Goal: Task Accomplishment & Management: Use online tool/utility

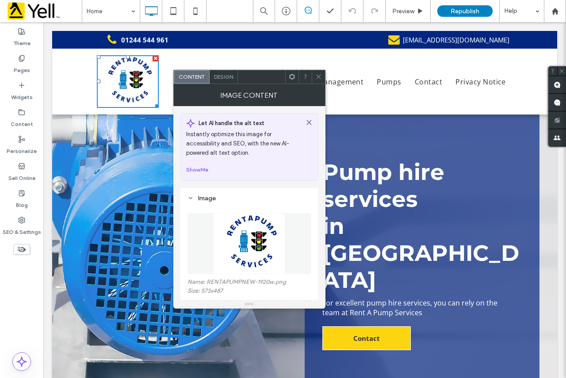
scroll to position [177, 0]
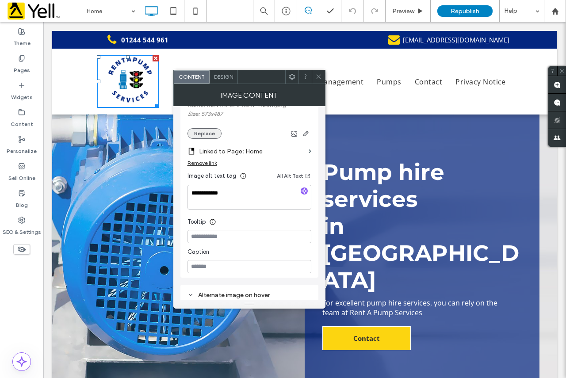
click at [205, 132] on button "Replace" at bounding box center [205, 133] width 34 height 11
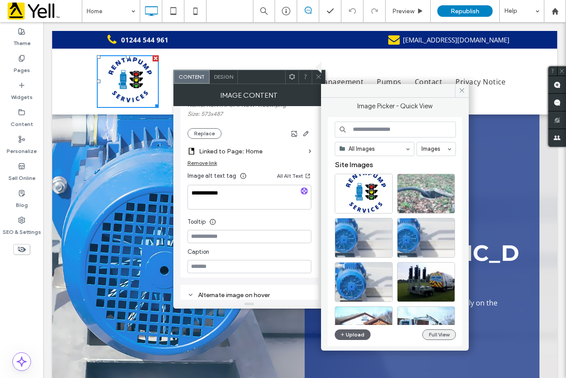
click at [438, 331] on button "Full View" at bounding box center [439, 335] width 34 height 11
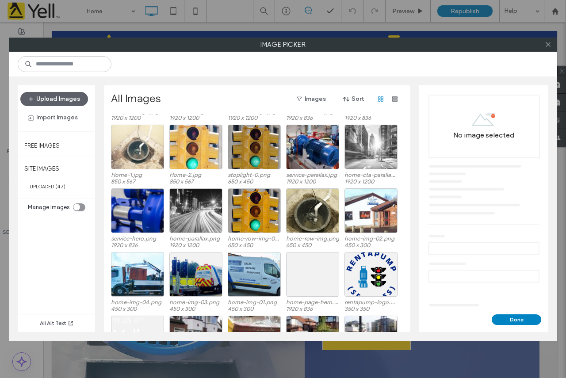
scroll to position [196, 0]
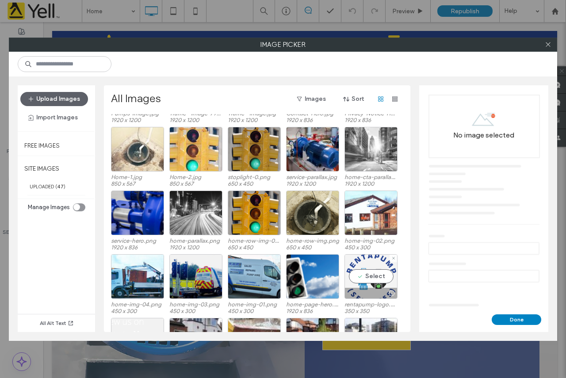
click at [376, 277] on div "Select" at bounding box center [371, 276] width 53 height 45
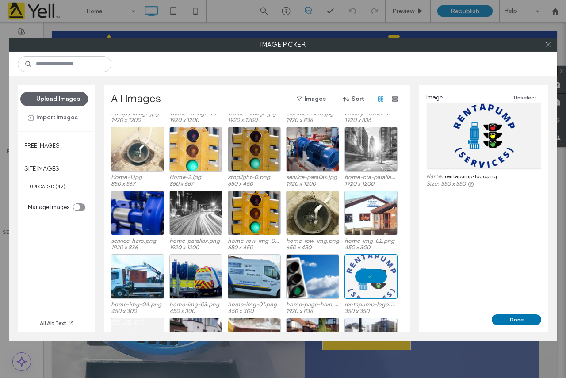
click at [529, 318] on button "Done" at bounding box center [517, 320] width 50 height 11
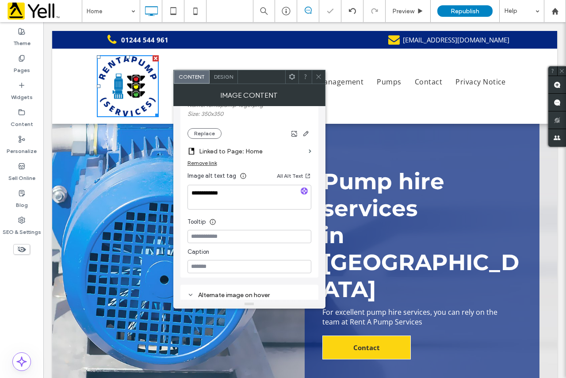
click at [320, 77] on icon at bounding box center [318, 76] width 7 height 7
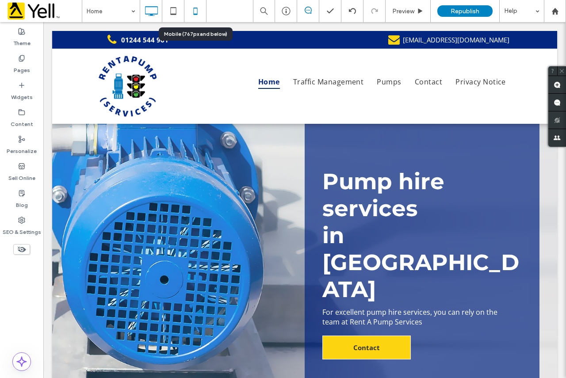
click at [198, 11] on icon at bounding box center [196, 11] width 18 height 18
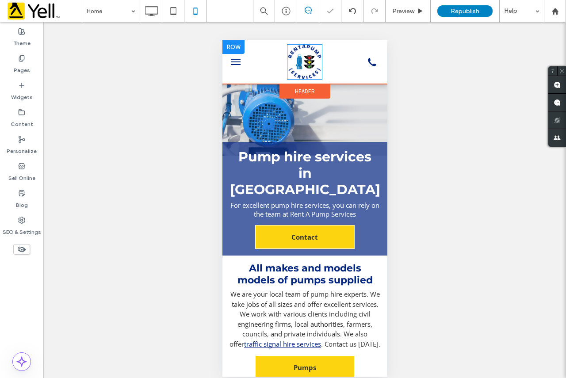
scroll to position [0, 0]
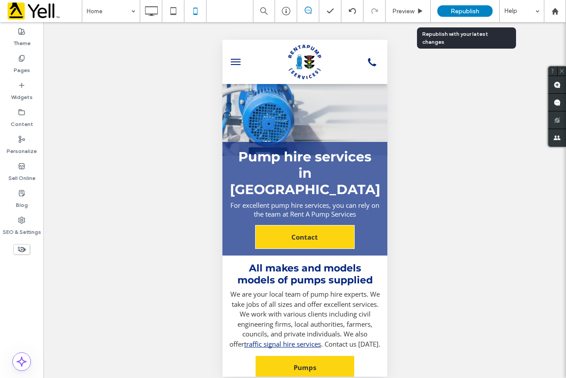
click at [465, 11] on span "Republish" at bounding box center [465, 12] width 29 height 8
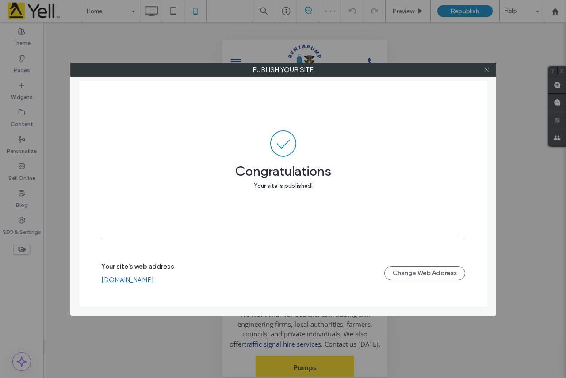
click at [487, 73] on icon at bounding box center [486, 69] width 7 height 7
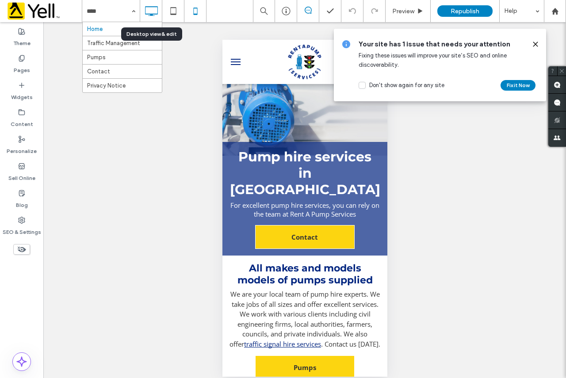
click at [153, 8] on icon at bounding box center [151, 11] width 18 height 18
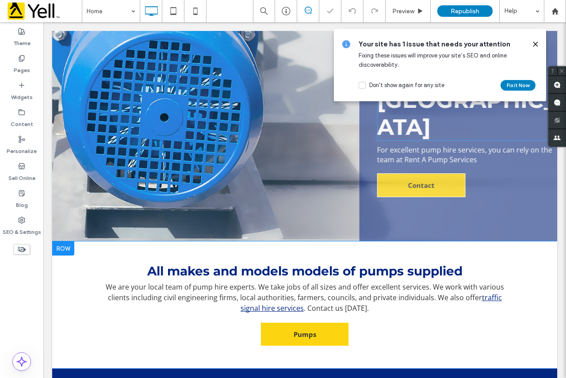
scroll to position [265, 0]
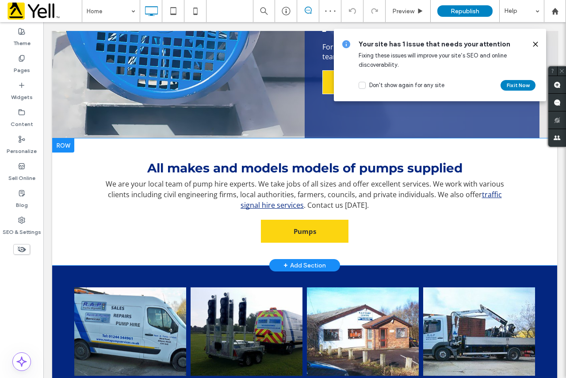
click at [305, 261] on div "+ Add Section" at bounding box center [305, 266] width 42 height 10
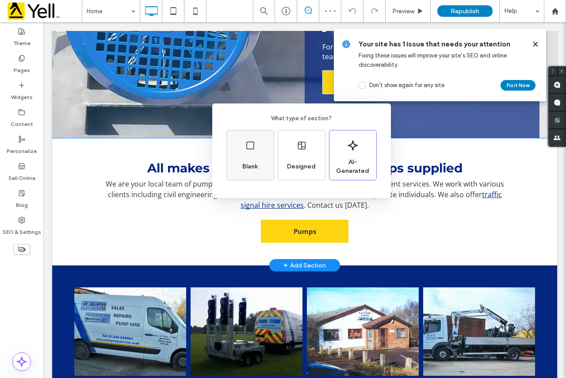
click at [261, 157] on div "Blank" at bounding box center [250, 166] width 23 height 19
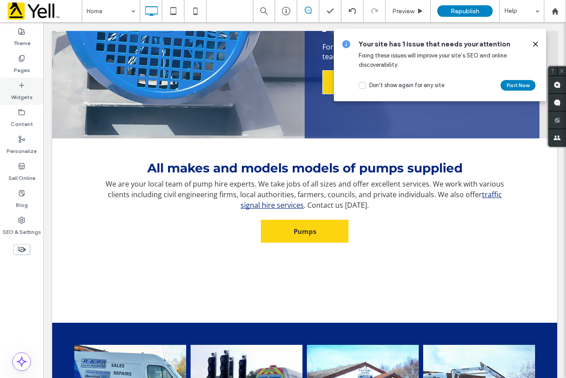
click at [21, 97] on label "Widgets" at bounding box center [22, 95] width 22 height 12
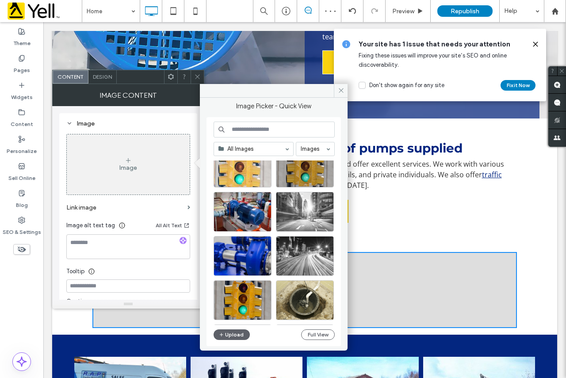
scroll to position [557, 0]
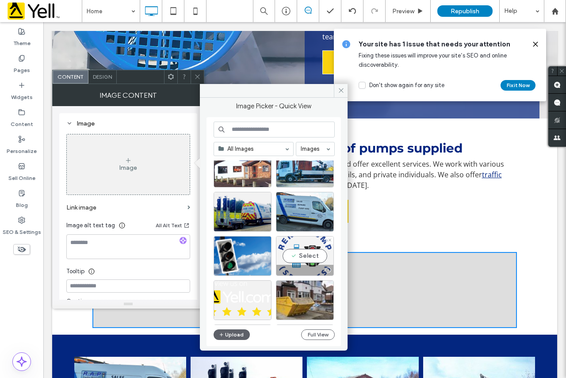
click at [312, 252] on div "Select" at bounding box center [305, 256] width 58 height 40
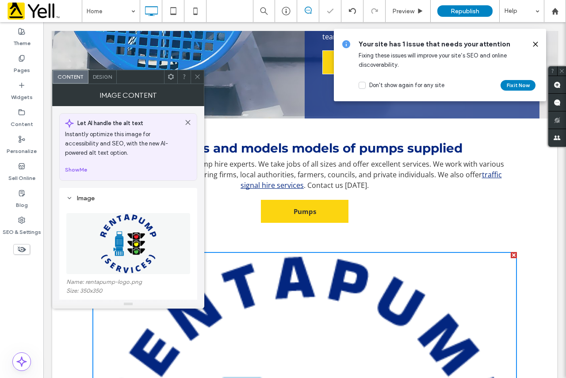
click at [202, 76] on div at bounding box center [197, 76] width 13 height 13
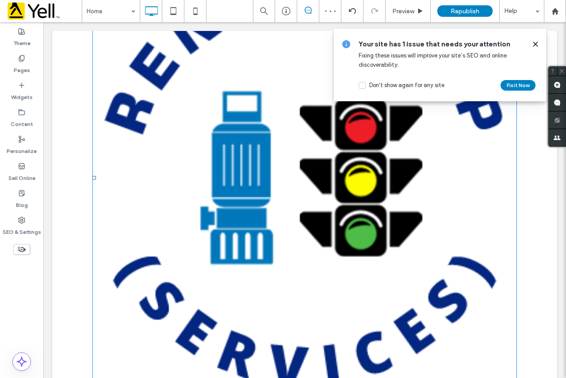
scroll to position [595, 0]
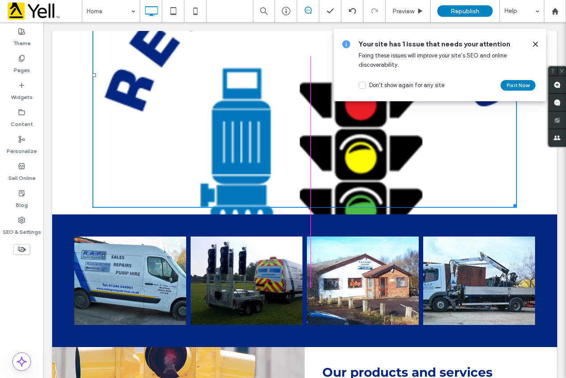
drag, startPoint x: 512, startPoint y: 308, endPoint x: 476, endPoint y: 223, distance: 92.4
click at [432, 201] on div "Click To Paste Pump hire services in [GEOGRAPHIC_DATA] For excellent pump hire …" at bounding box center [304, 127] width 505 height 1197
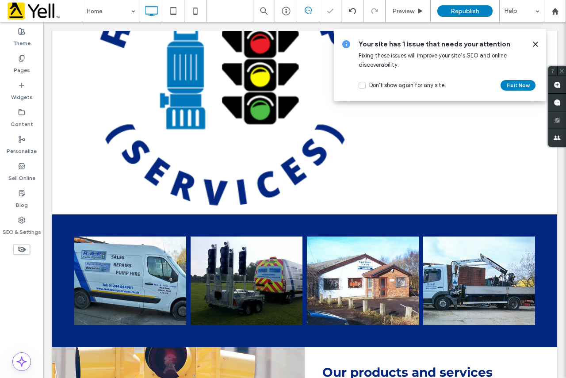
click at [536, 43] on icon at bounding box center [535, 44] width 7 height 7
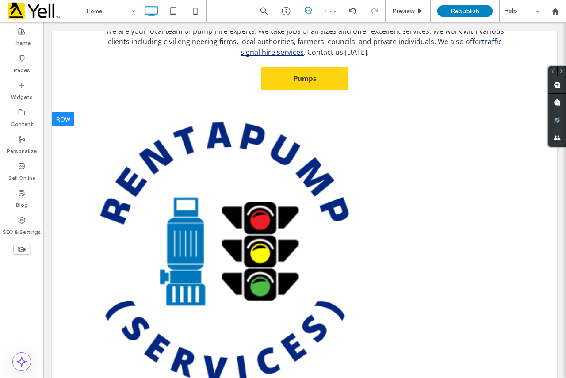
scroll to position [418, 0]
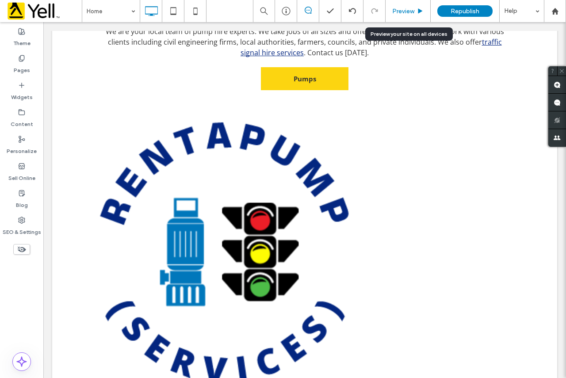
click at [419, 9] on use at bounding box center [420, 10] width 4 height 5
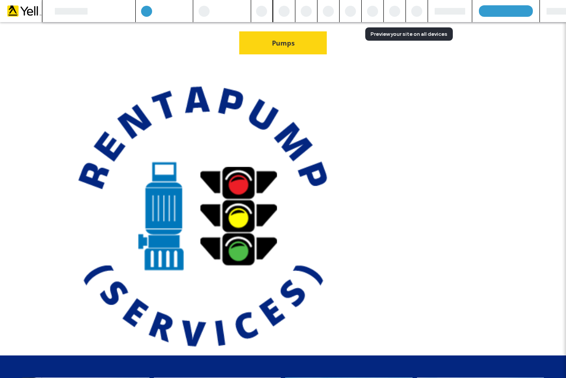
scroll to position [391, 0]
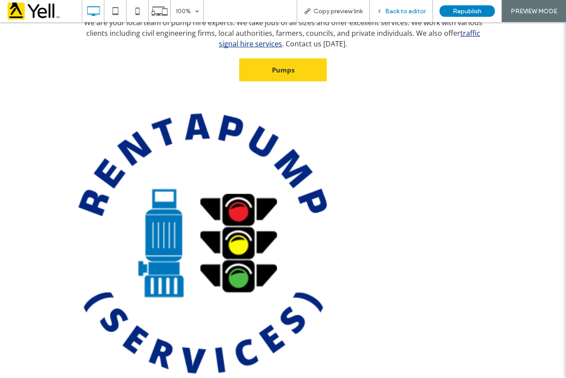
click at [412, 12] on span "Back to editor" at bounding box center [405, 12] width 41 height 8
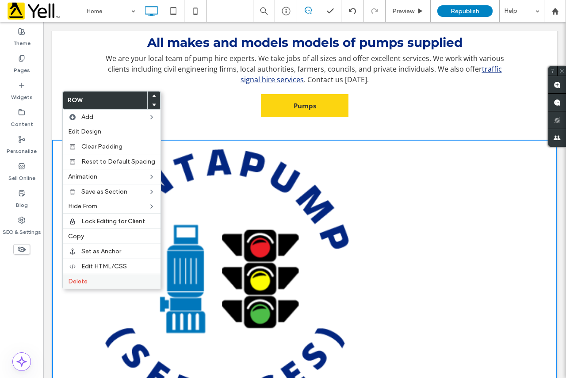
click at [95, 277] on div "Delete" at bounding box center [112, 281] width 98 height 15
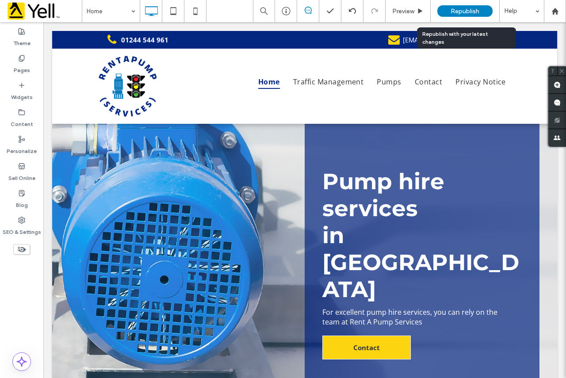
click at [461, 9] on span "Republish" at bounding box center [465, 12] width 29 height 8
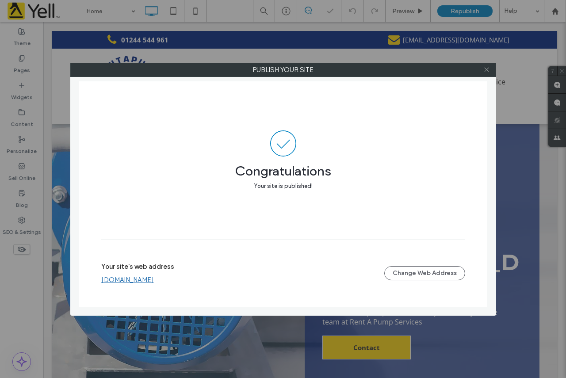
click at [489, 72] on icon at bounding box center [486, 69] width 7 height 7
